Goal: Book appointment/travel/reservation

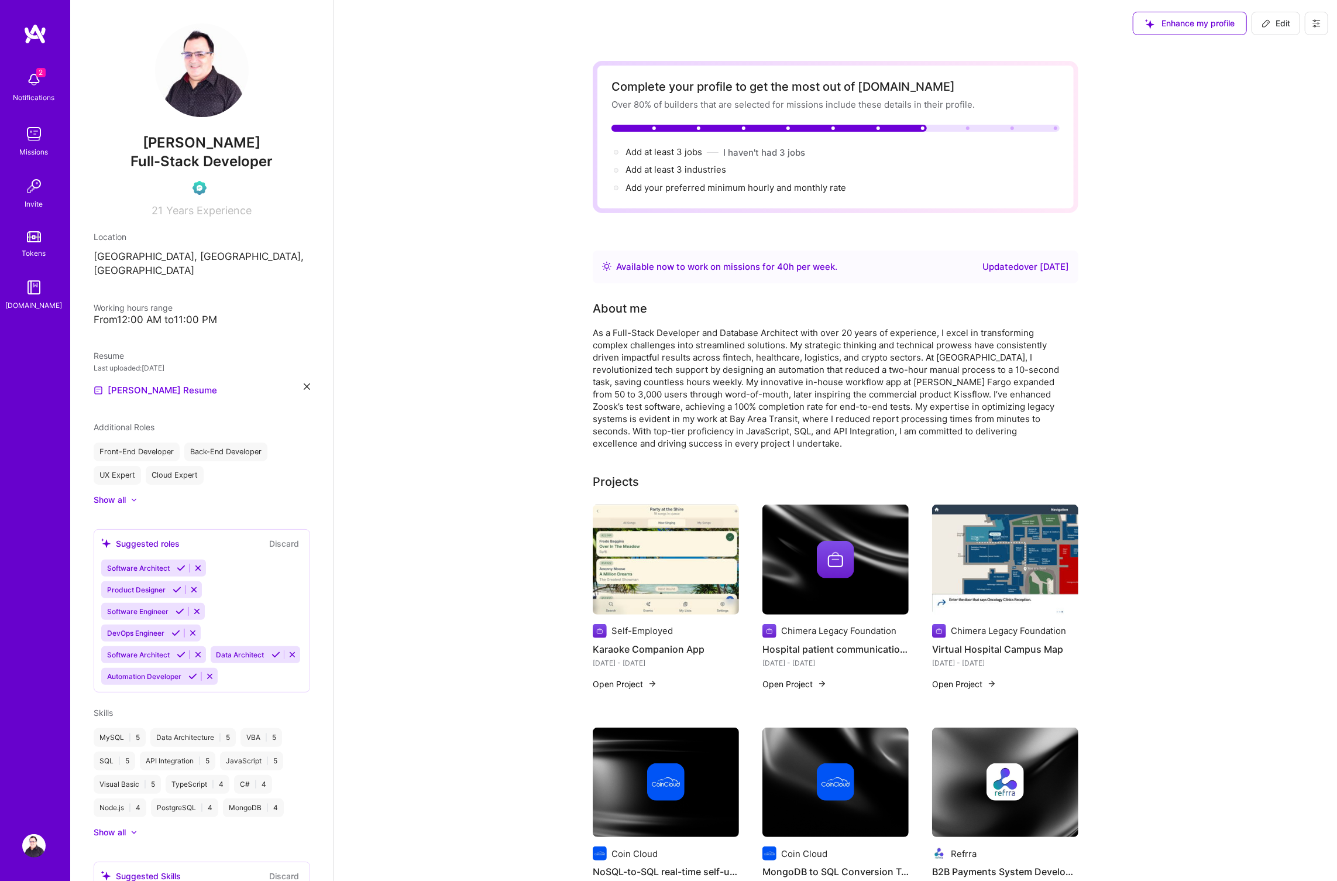
drag, startPoint x: 488, startPoint y: 171, endPoint x: 376, endPoint y: 167, distance: 112.4
click at [37, 136] on img at bounding box center [33, 133] width 23 height 23
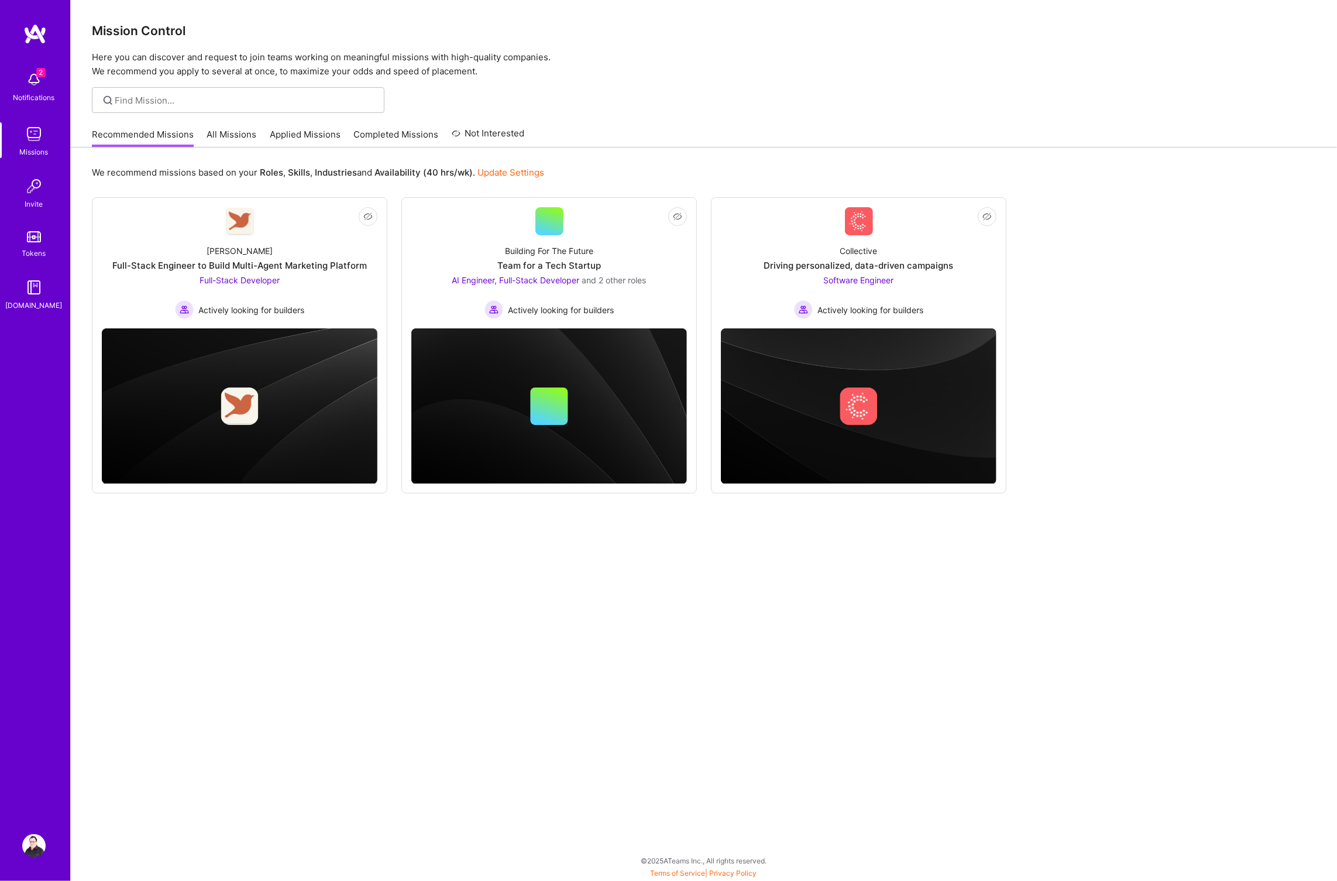
click at [38, 85] on img at bounding box center [33, 79] width 23 height 23
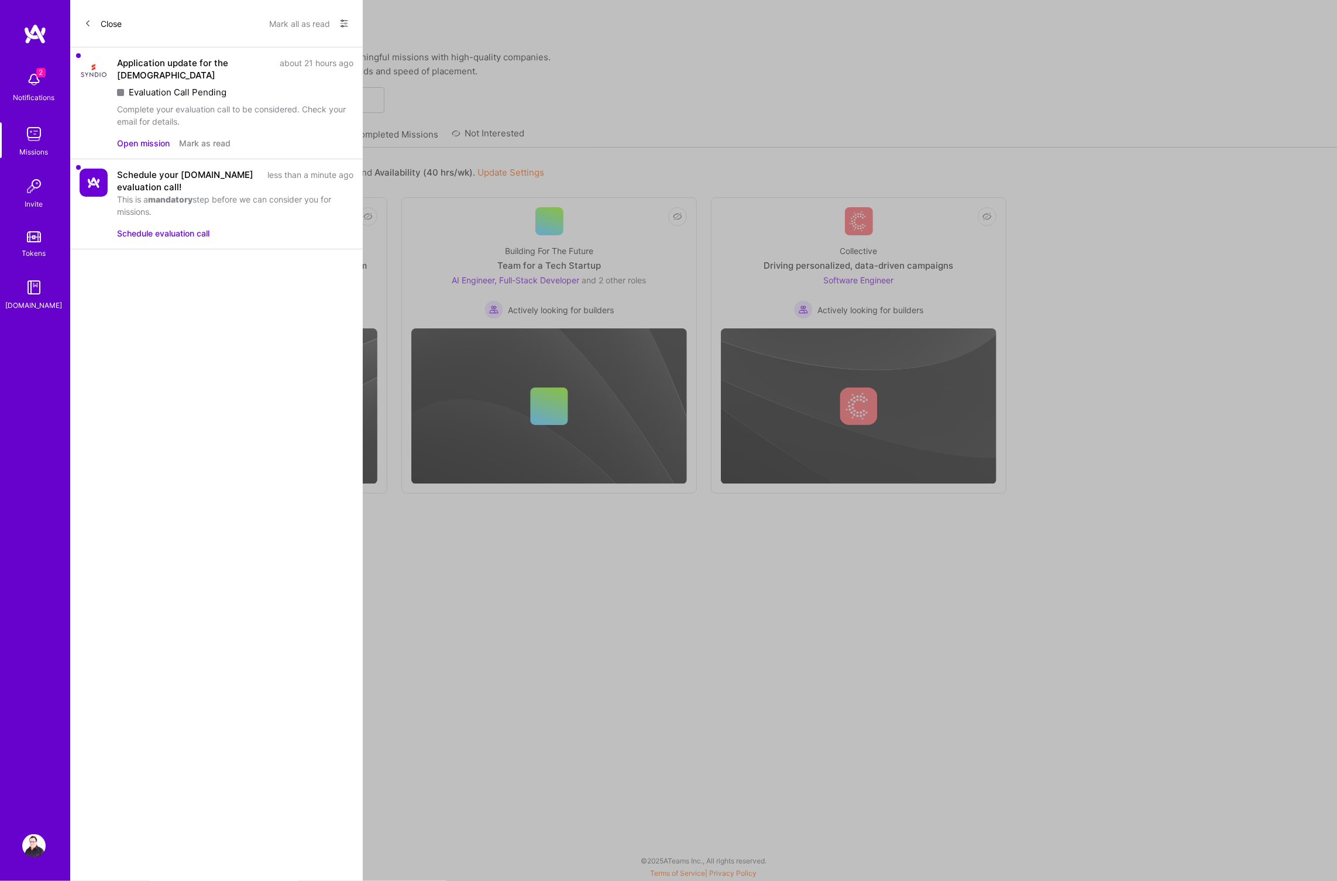
click at [166, 235] on button "Schedule evaluation call" at bounding box center [163, 233] width 92 height 12
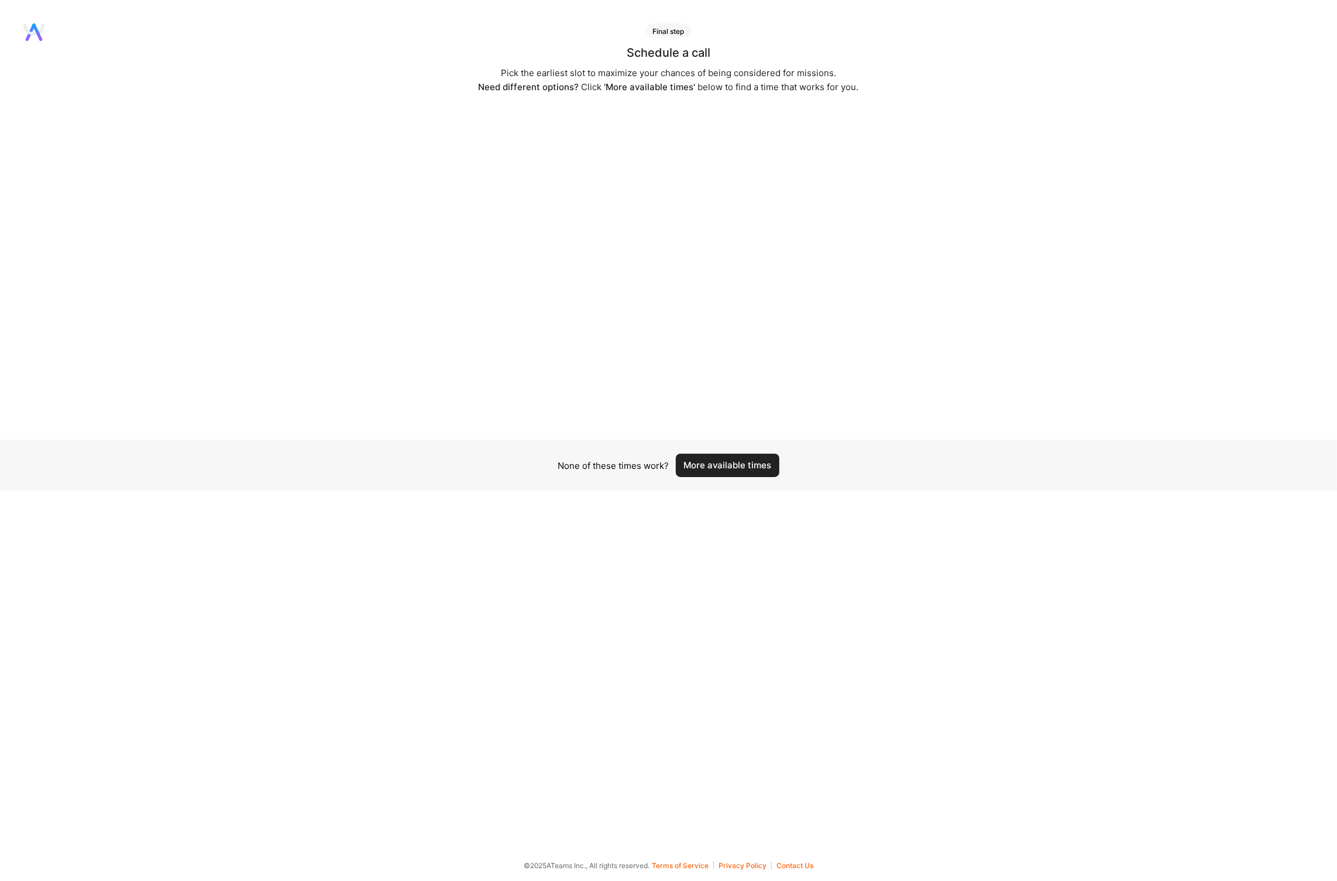
click at [734, 468] on button "More available times" at bounding box center [728, 465] width 104 height 23
click at [734, 460] on button "More available times" at bounding box center [728, 457] width 104 height 23
